Goal: Task Accomplishment & Management: Manage account settings

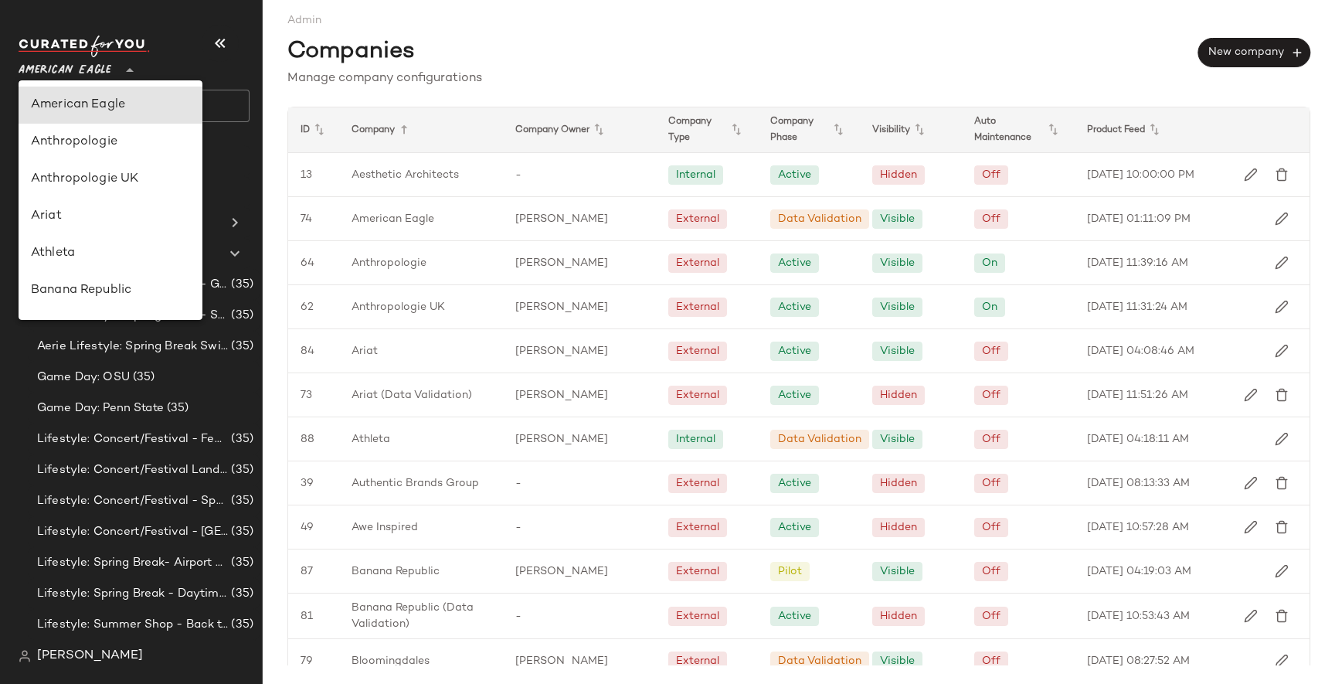
click at [133, 70] on icon at bounding box center [129, 70] width 19 height 19
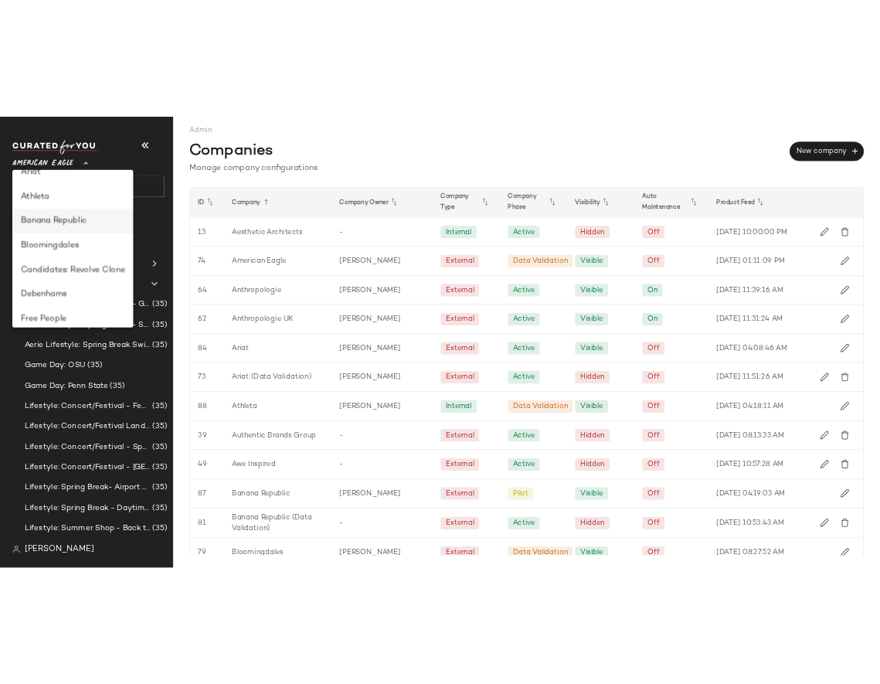
scroll to position [137, 0]
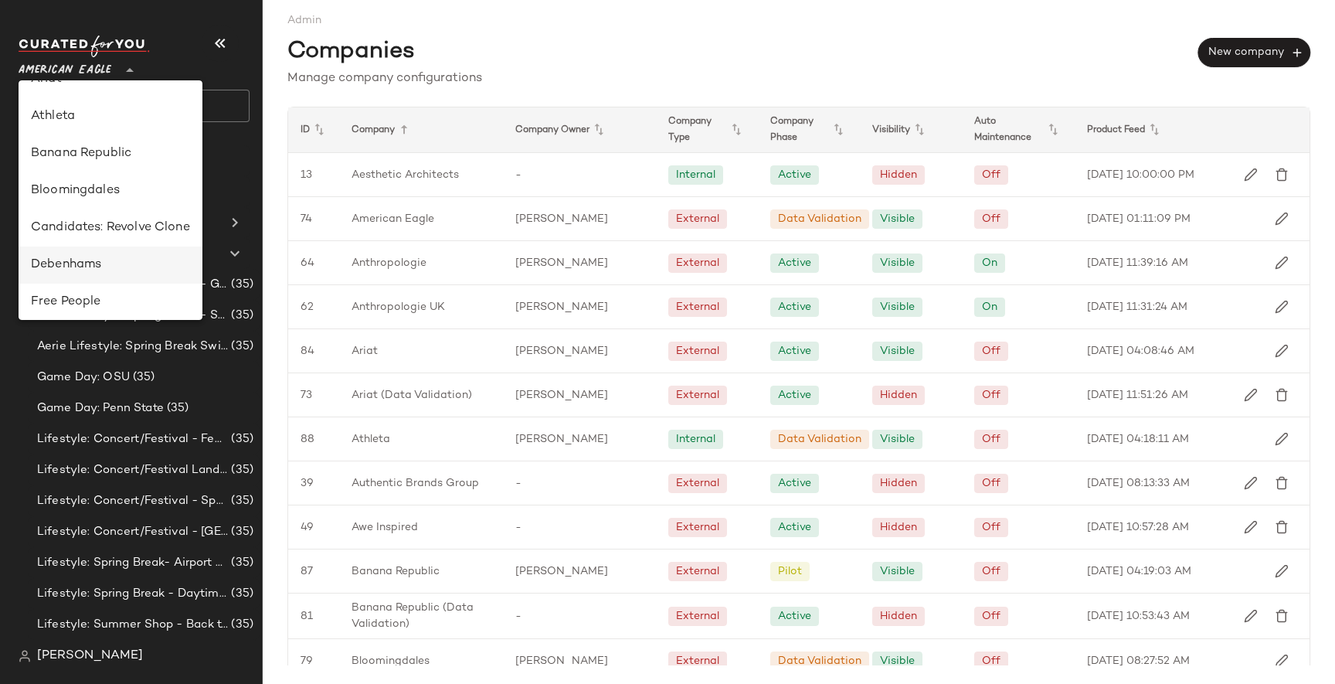
click at [122, 272] on div "Debenhams" at bounding box center [110, 265] width 159 height 19
type input "**"
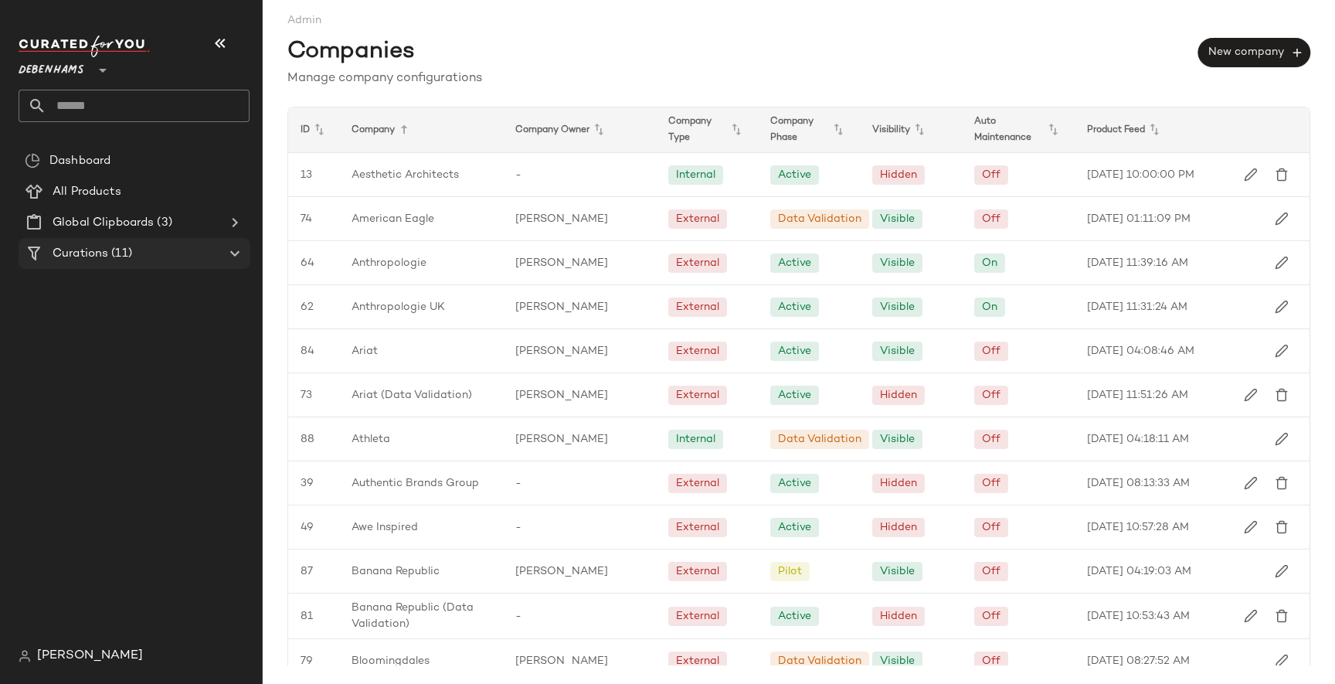
click at [112, 249] on span "(11)" at bounding box center [120, 254] width 24 height 18
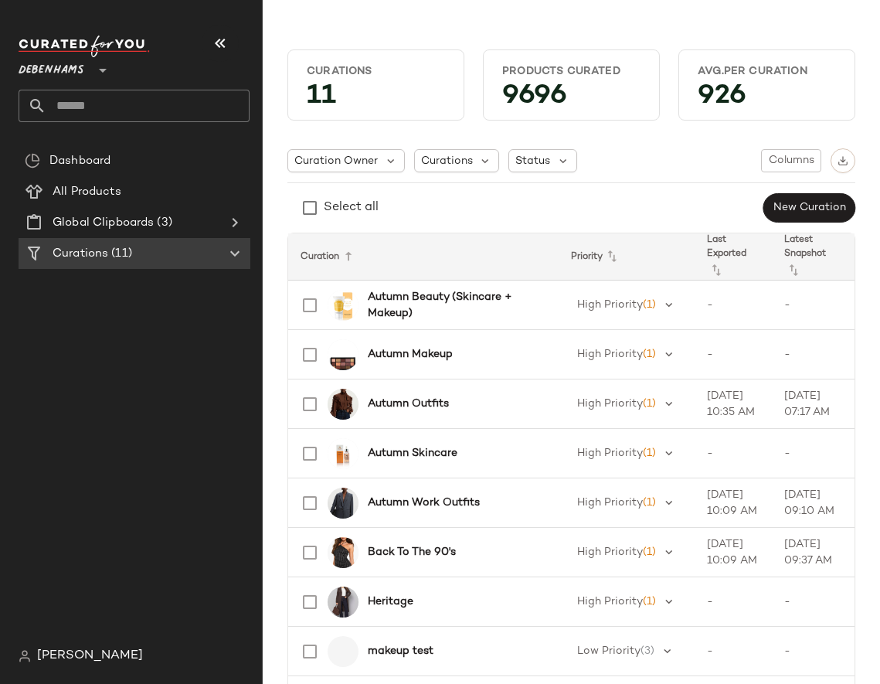
click at [687, 148] on div "Curation Owner Curations Status Columns" at bounding box center [571, 160] width 568 height 25
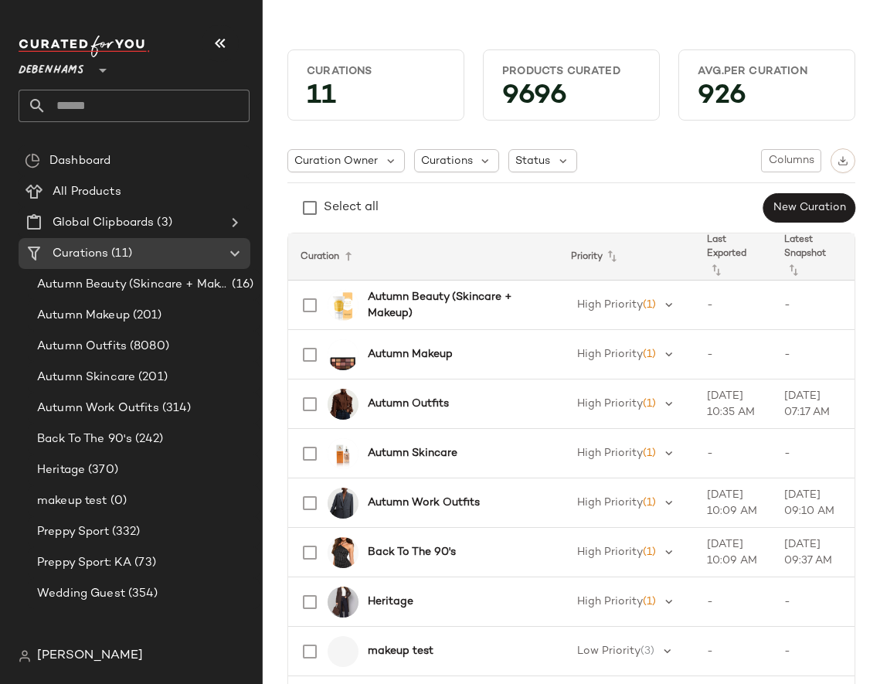
click at [79, 653] on span "[PERSON_NAME]" at bounding box center [90, 656] width 106 height 19
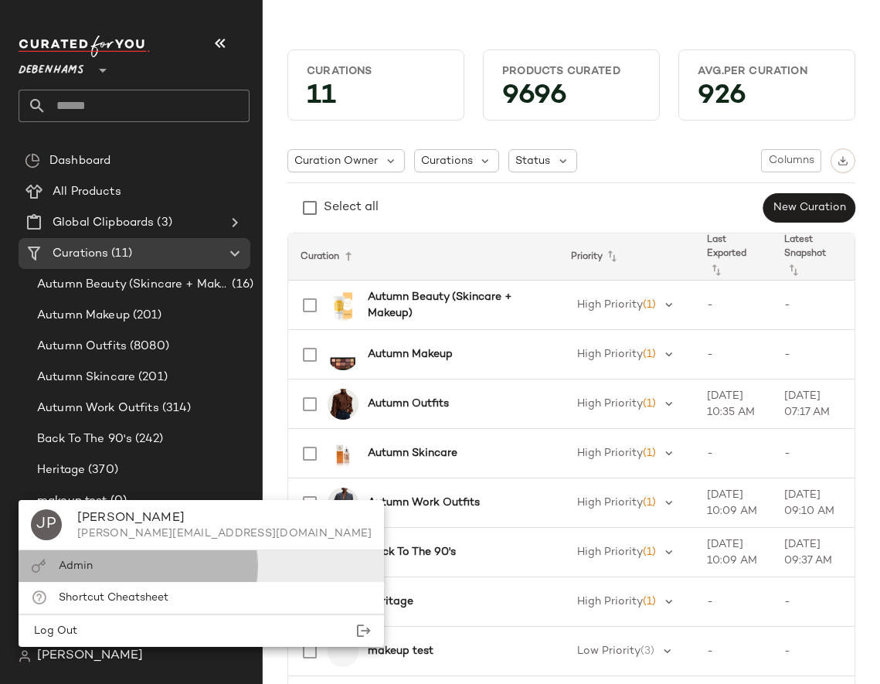
click at [120, 555] on div "Admin" at bounding box center [201, 566] width 365 height 32
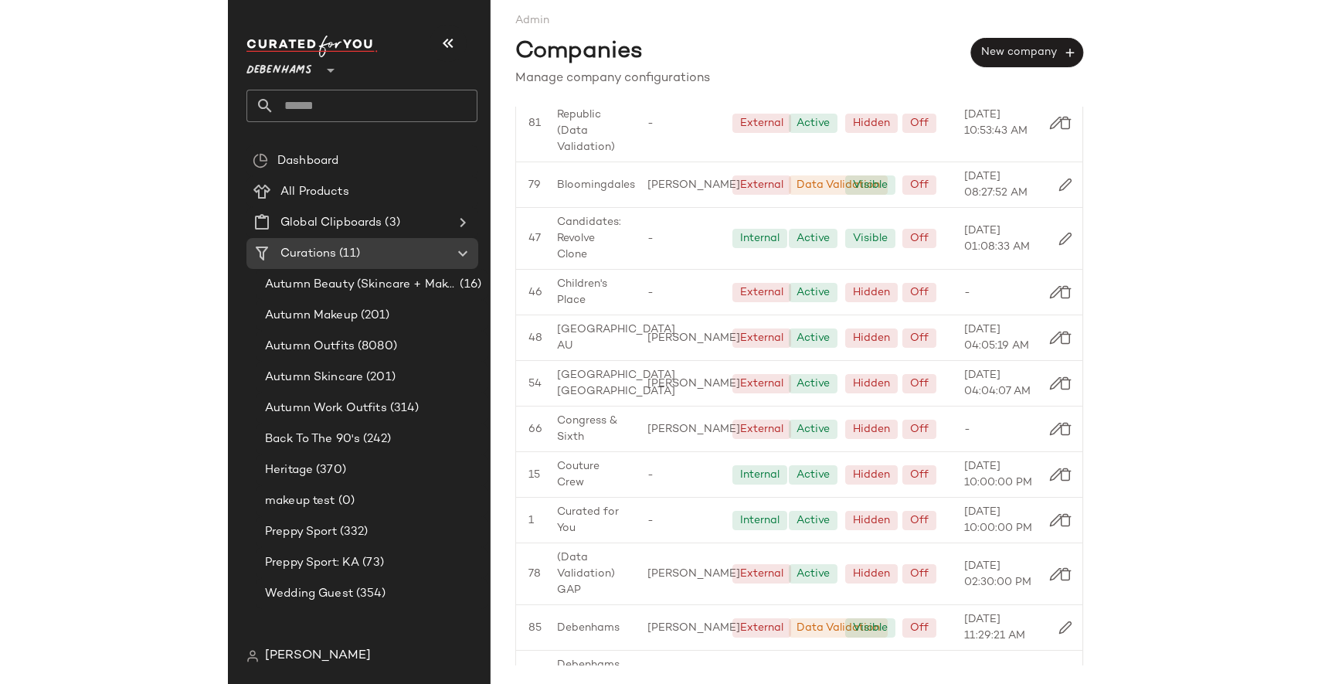
scroll to position [549, 0]
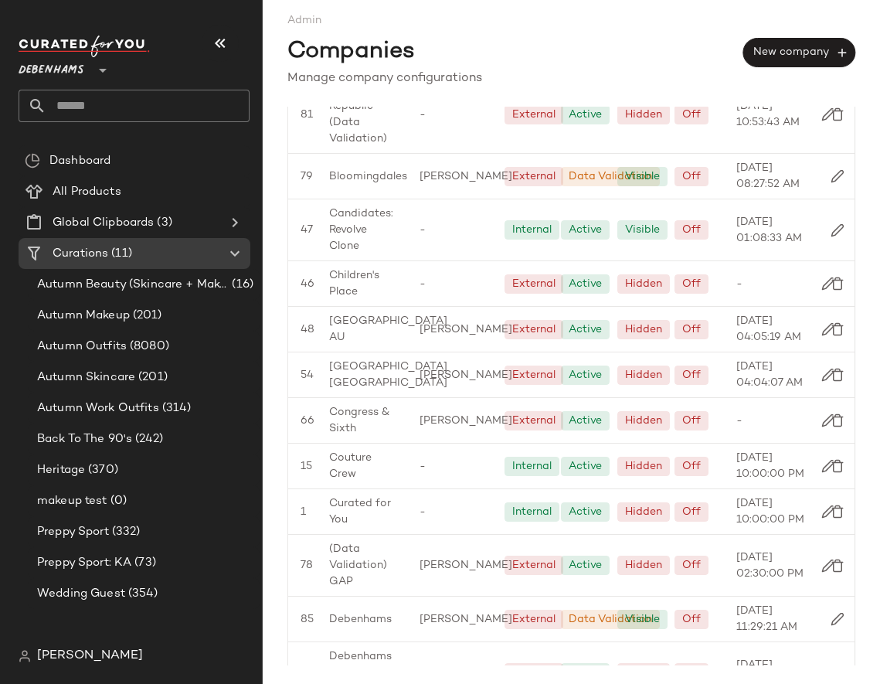
click at [589, 76] on div "Manage company configurations" at bounding box center [571, 79] width 568 height 19
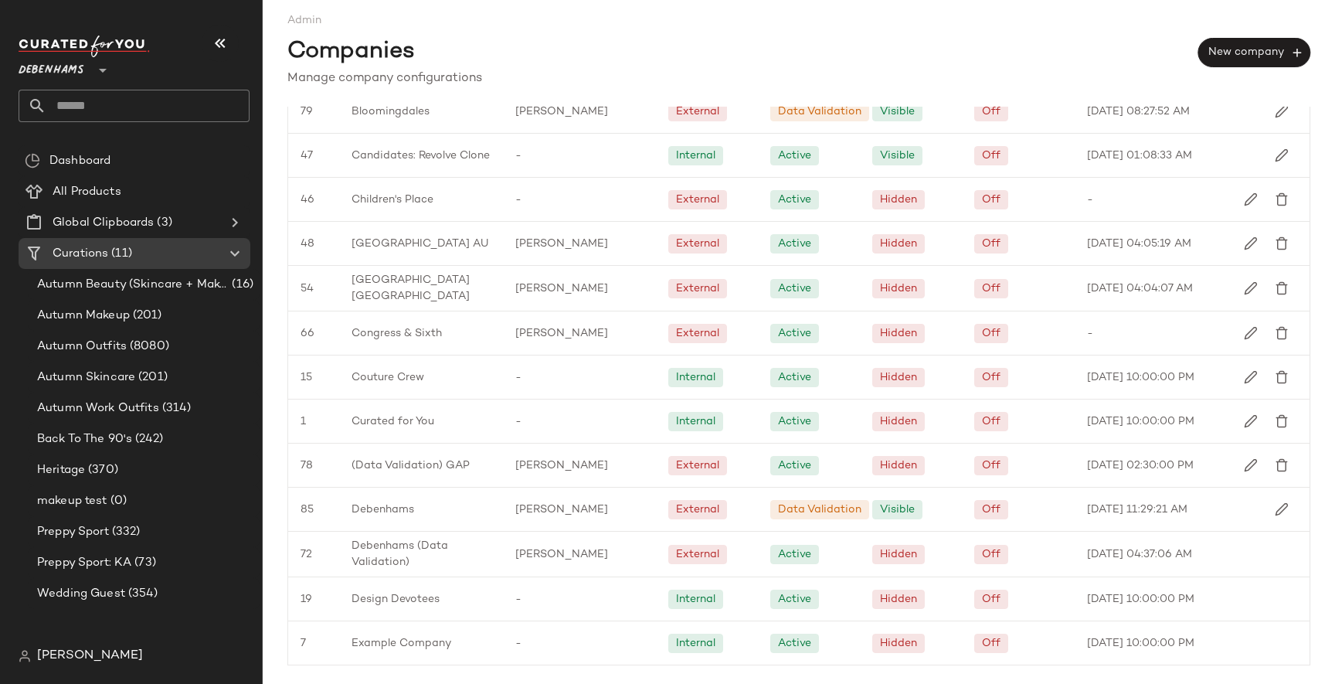
scroll to position [501, 0]
